Goal: Task Accomplishment & Management: Manage account settings

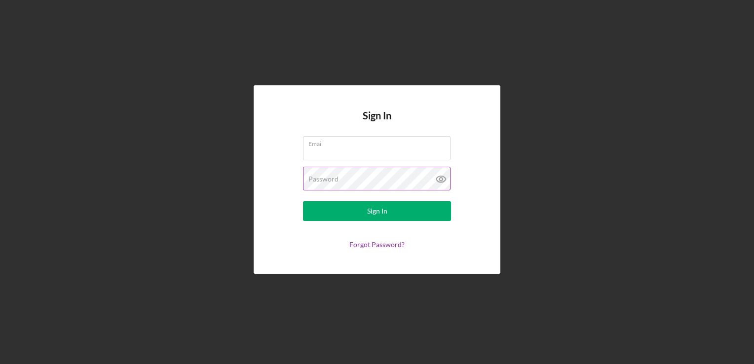
type input "[EMAIL_ADDRESS][DOMAIN_NAME]"
click at [440, 181] on icon at bounding box center [440, 179] width 3 height 3
click at [440, 181] on line at bounding box center [441, 179] width 8 height 8
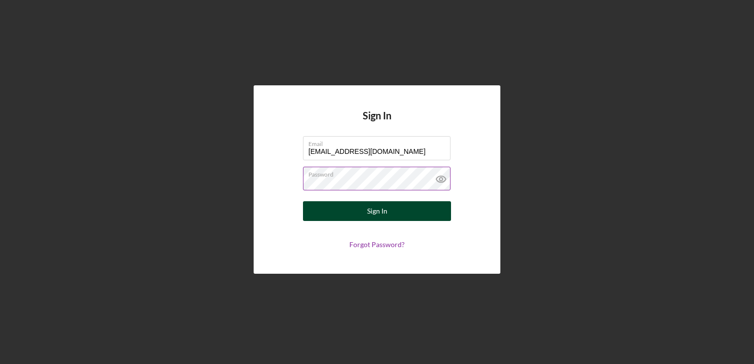
click at [389, 209] on button "Sign In" at bounding box center [377, 211] width 148 height 20
